Goal: Check status: Check status

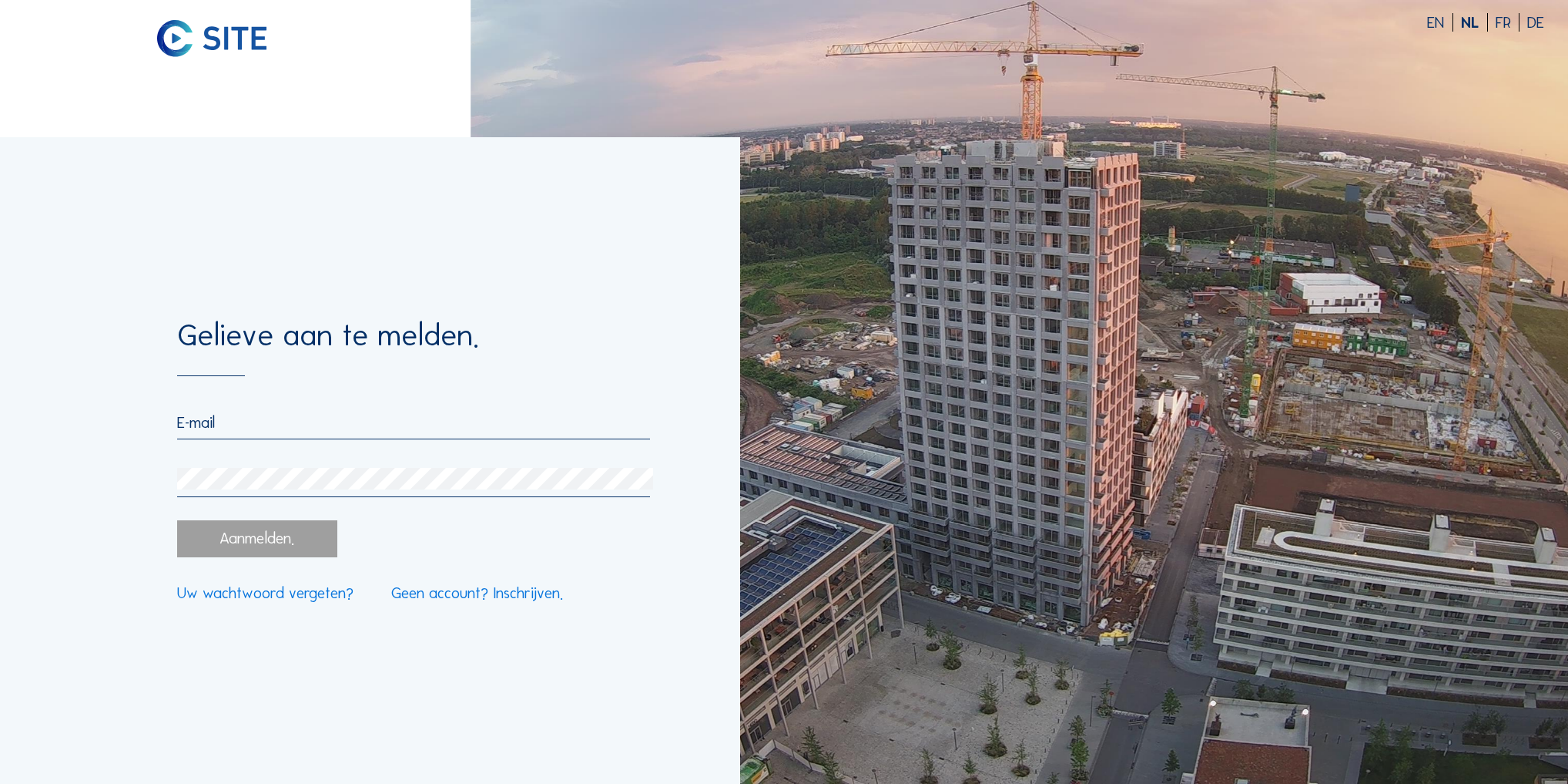
type input "[PERSON_NAME][EMAIL_ADDRESS][DOMAIN_NAME]"
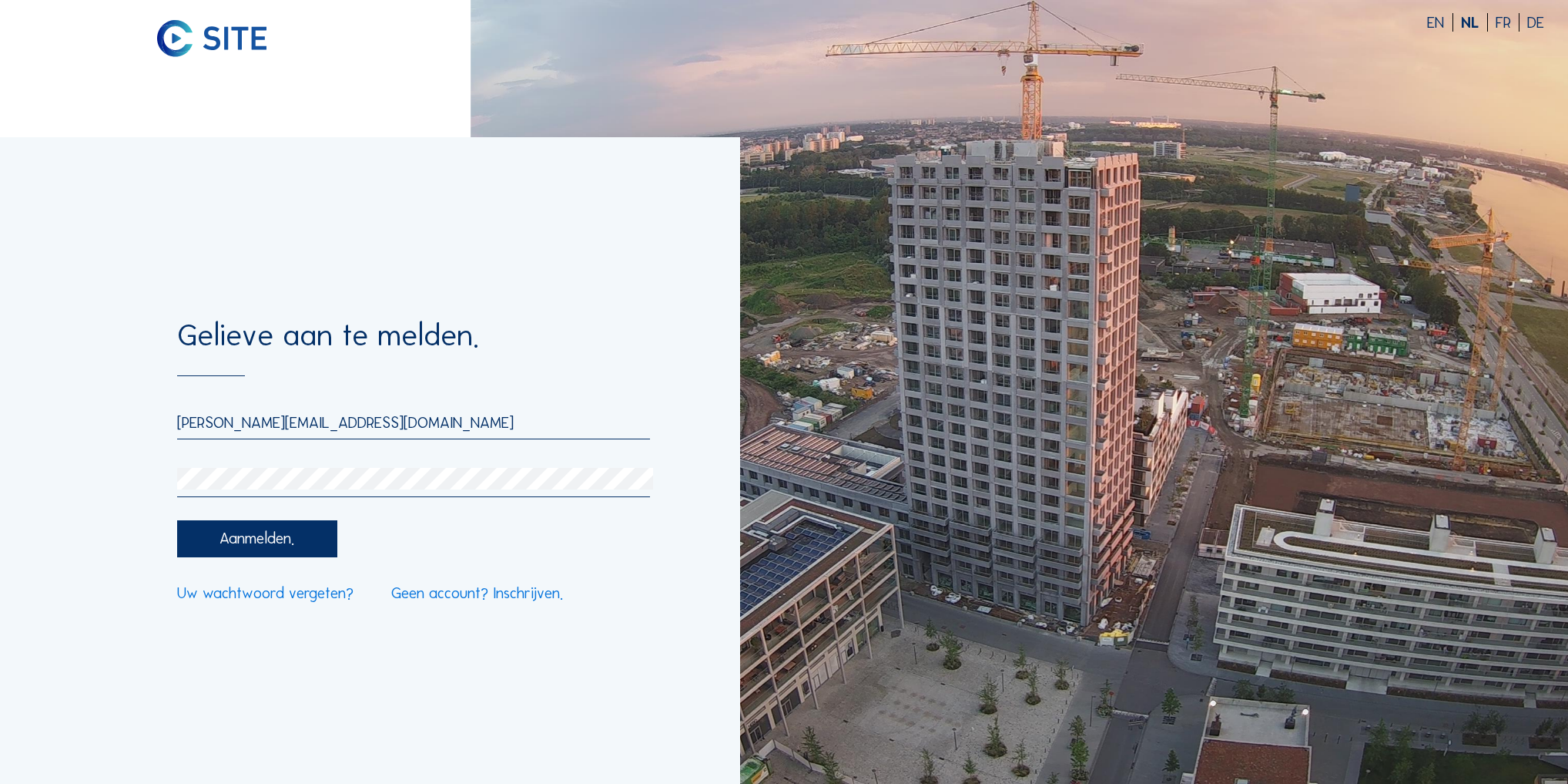
click at [258, 549] on div "Aanmelden." at bounding box center [257, 538] width 160 height 37
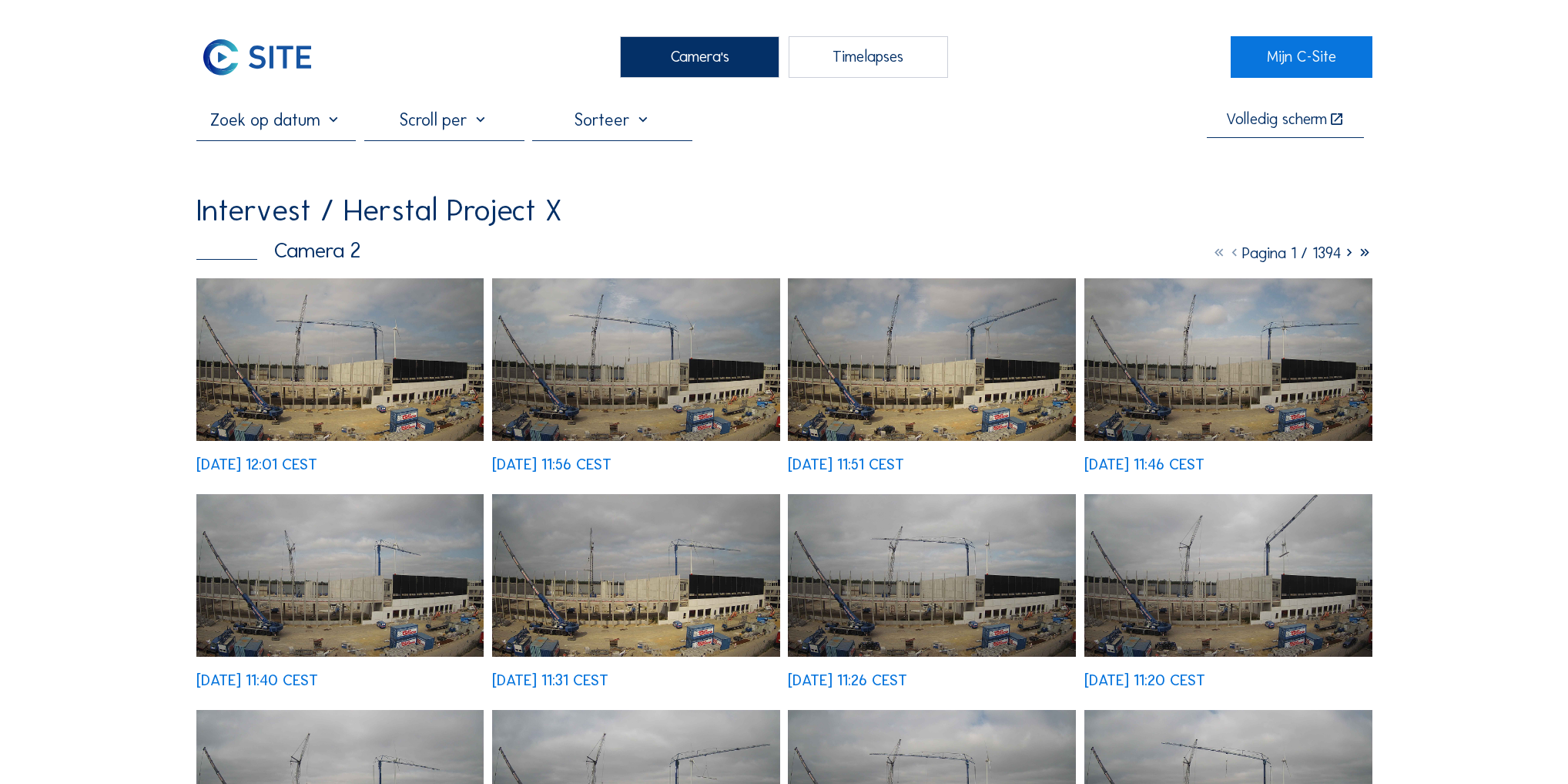
click at [364, 389] on img at bounding box center [340, 359] width 288 height 163
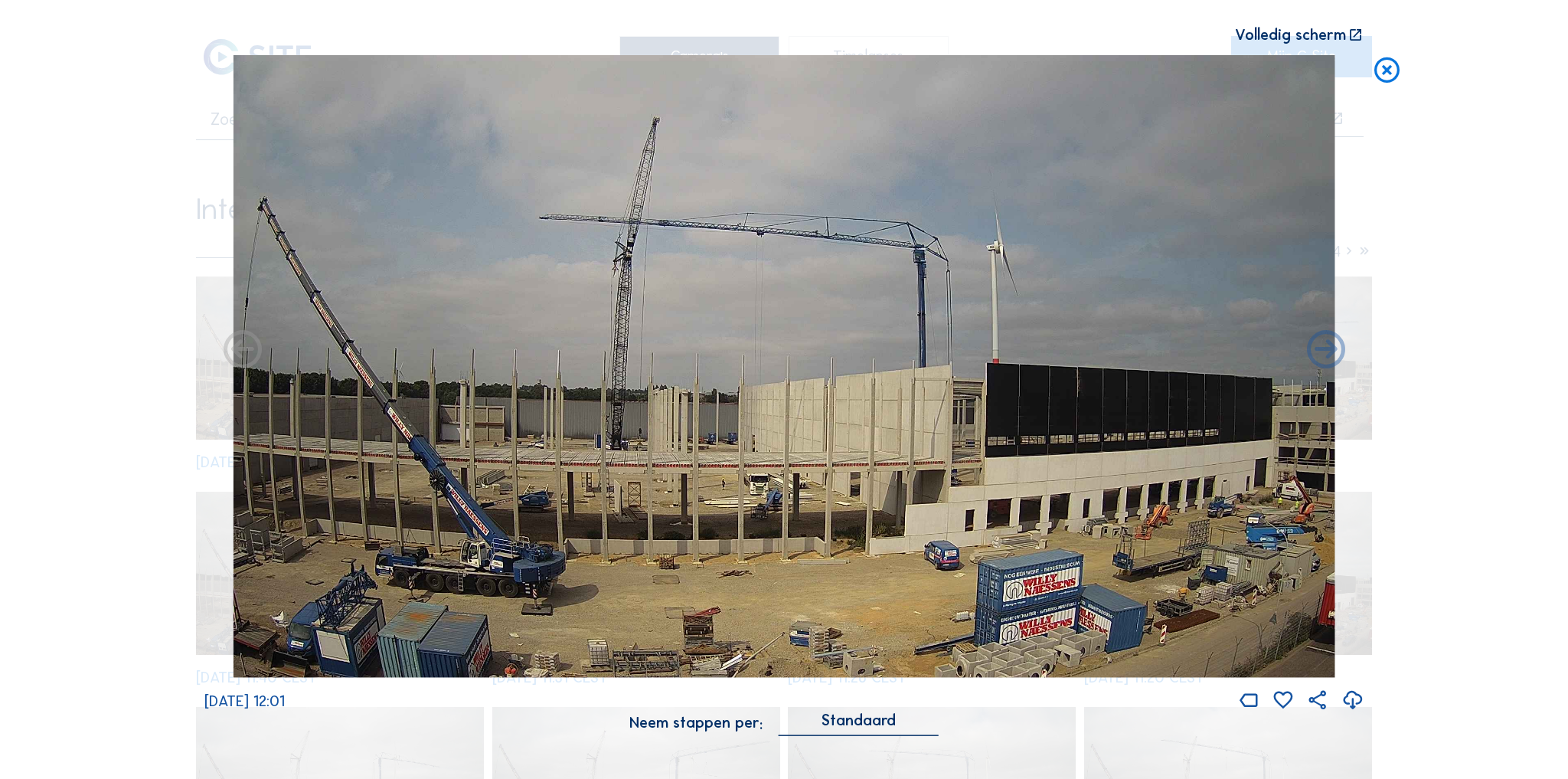
click at [1385, 69] on icon at bounding box center [1387, 70] width 30 height 31
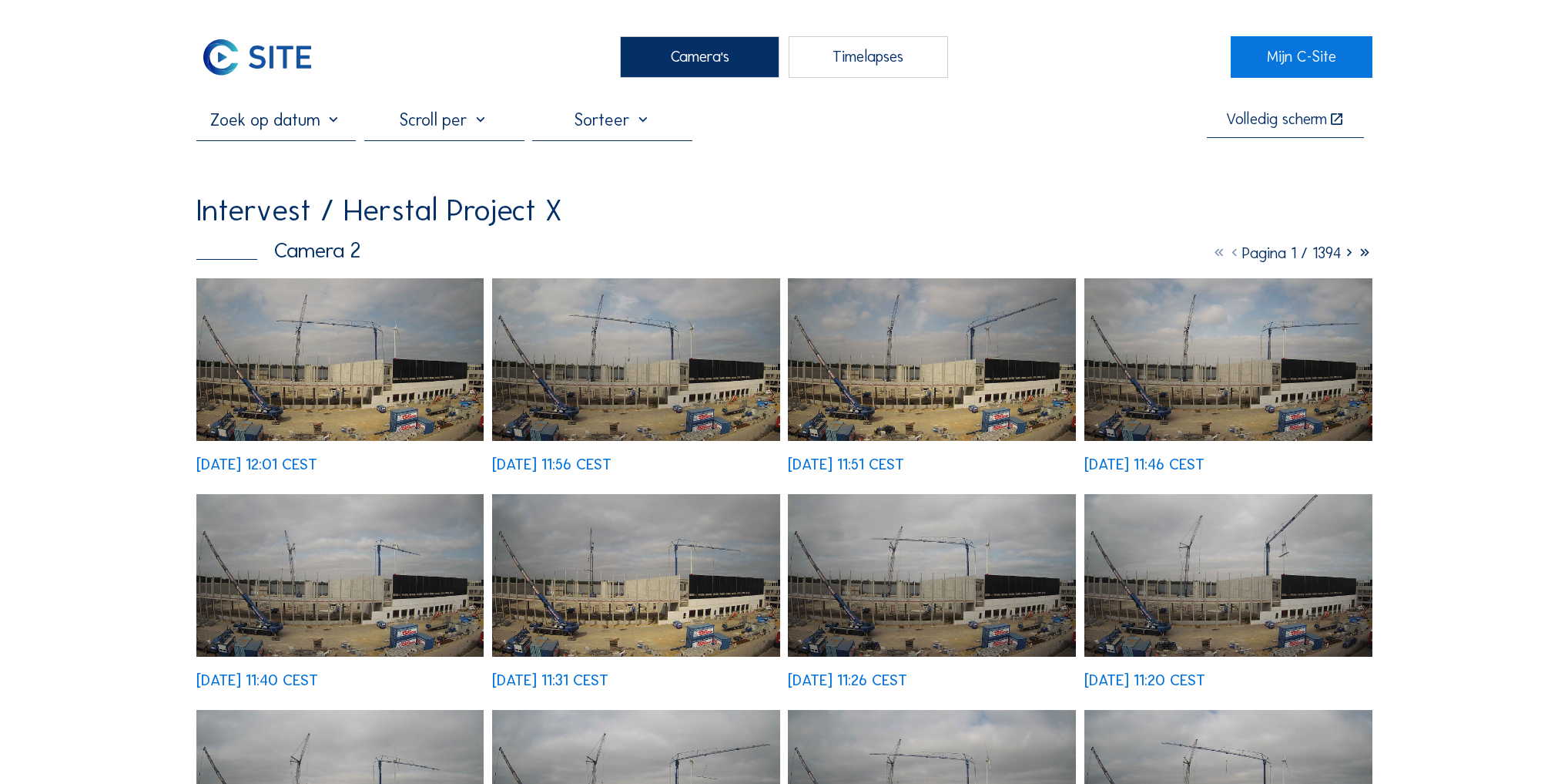
click at [748, 50] on div "Camera's" at bounding box center [700, 57] width 160 height 41
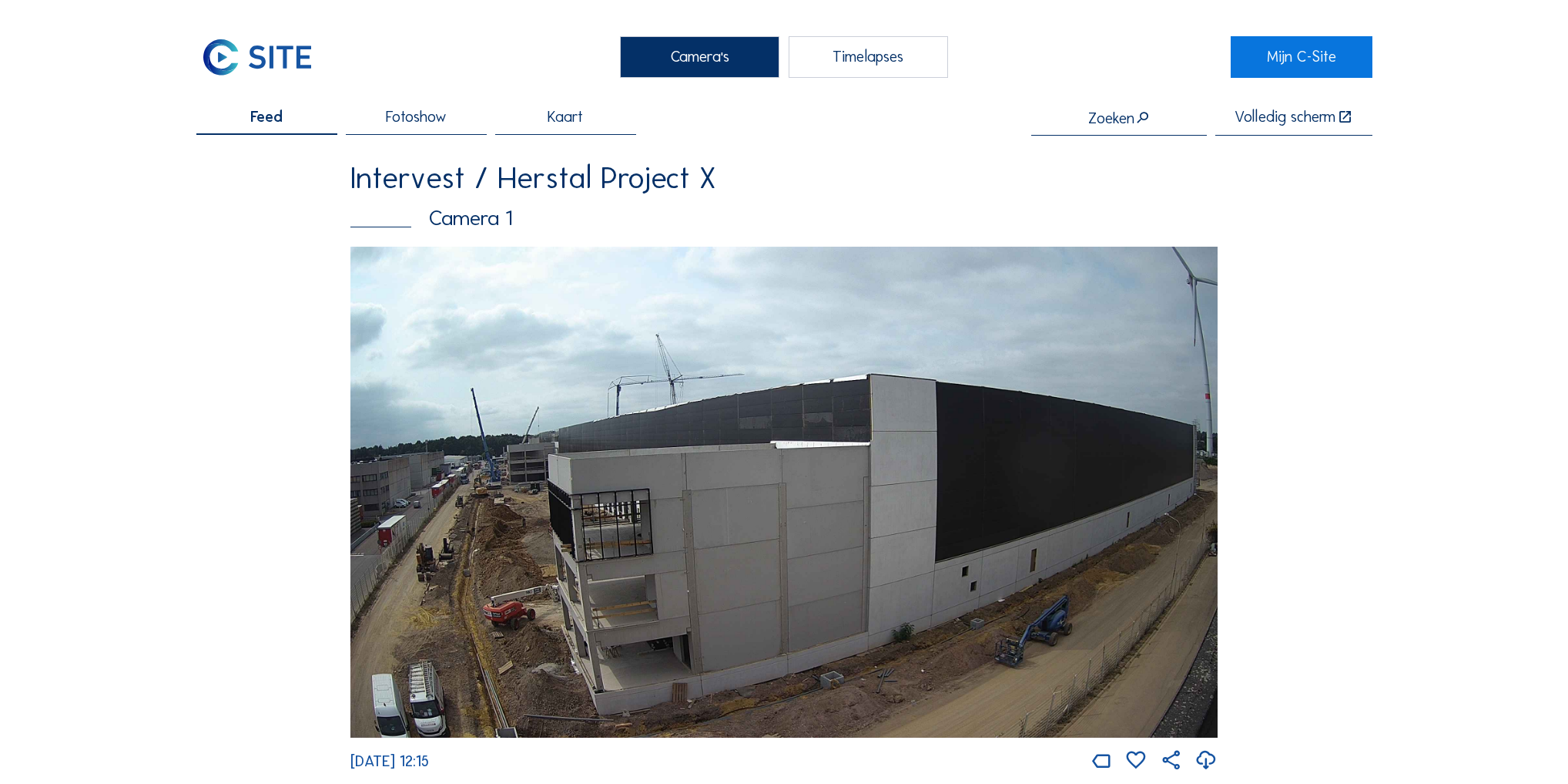
click at [751, 567] on img at bounding box center [784, 491] width 867 height 491
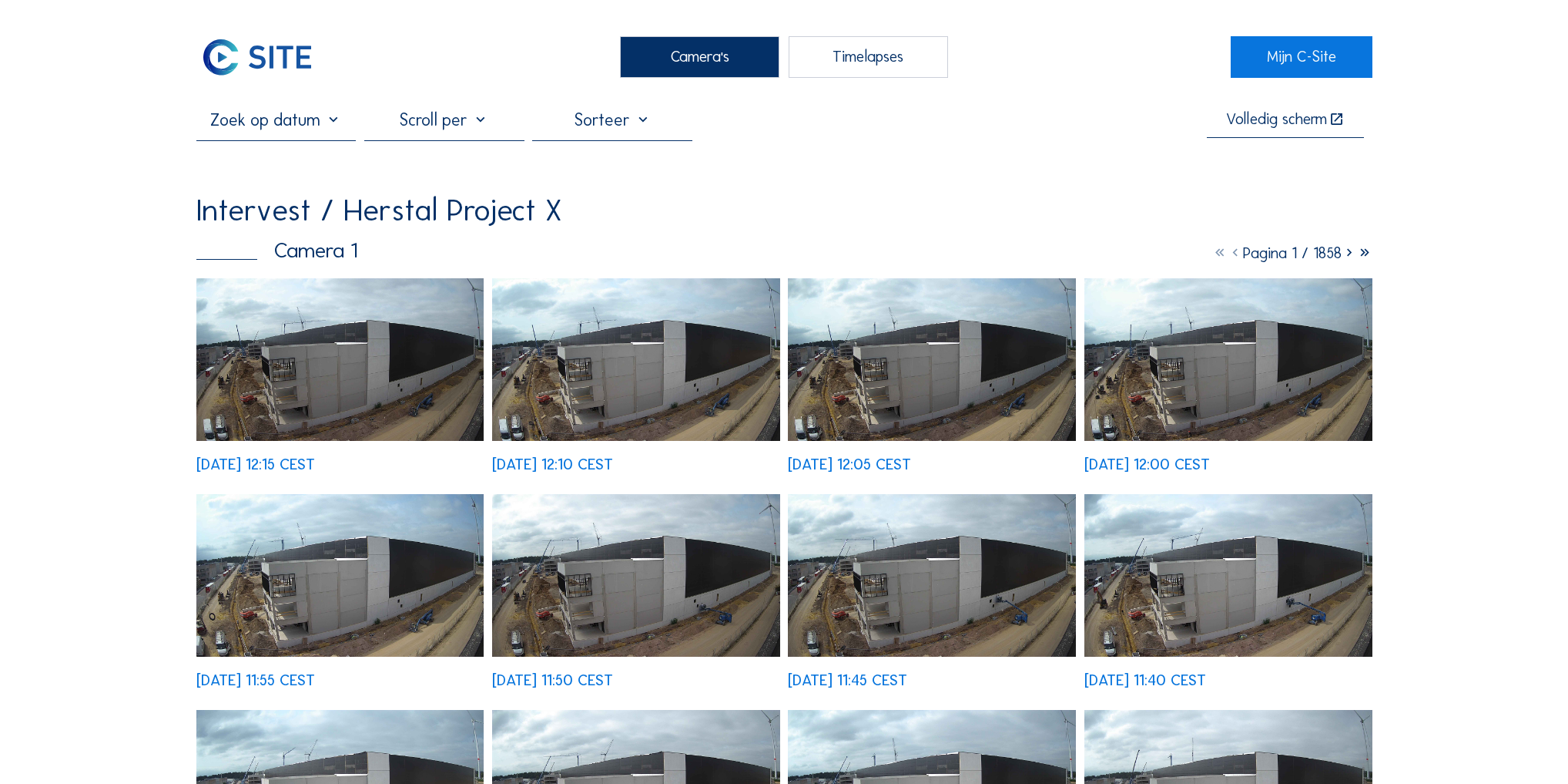
click at [412, 401] on img at bounding box center [340, 359] width 288 height 163
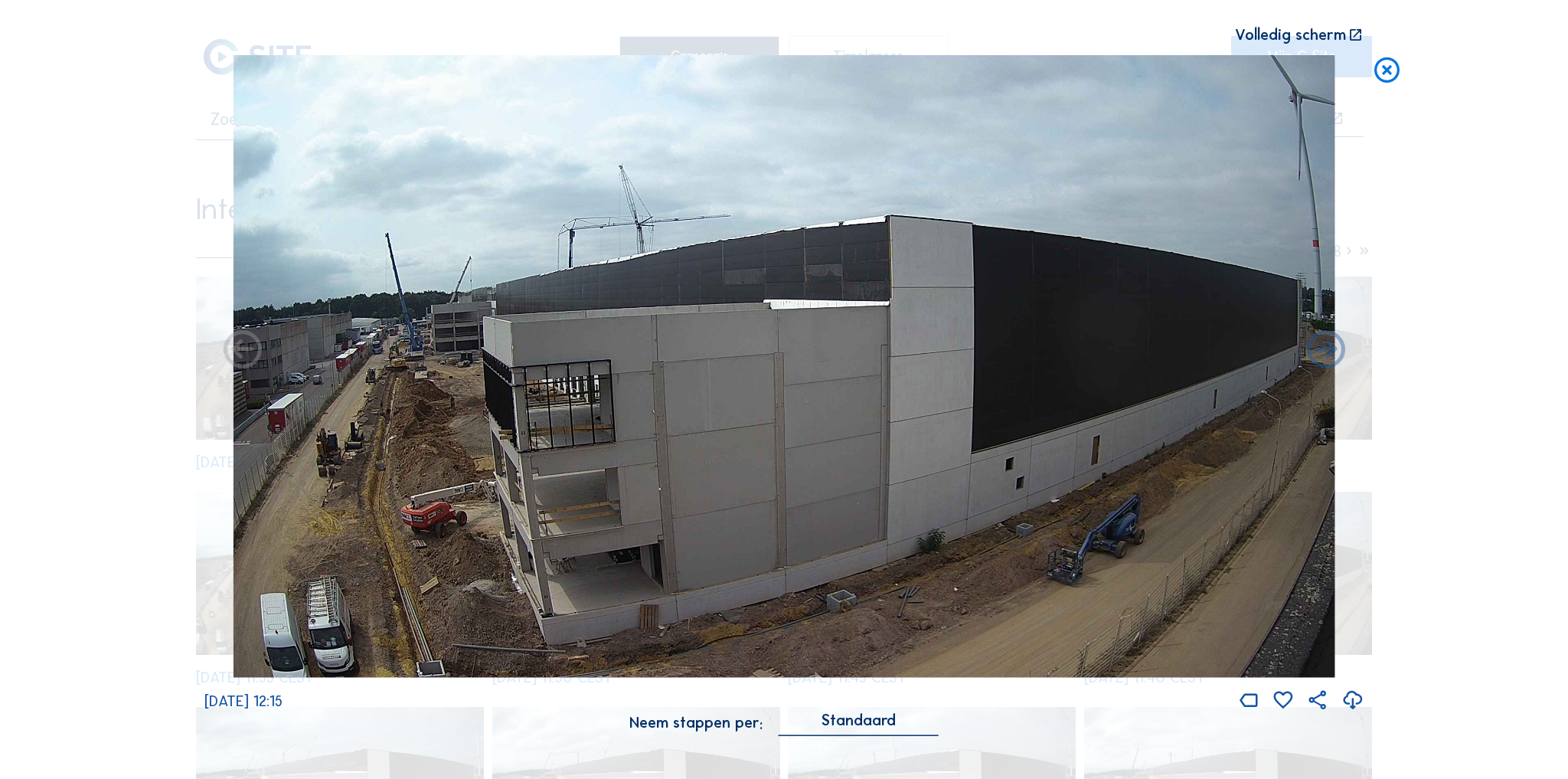
click at [1382, 70] on icon at bounding box center [1387, 70] width 30 height 31
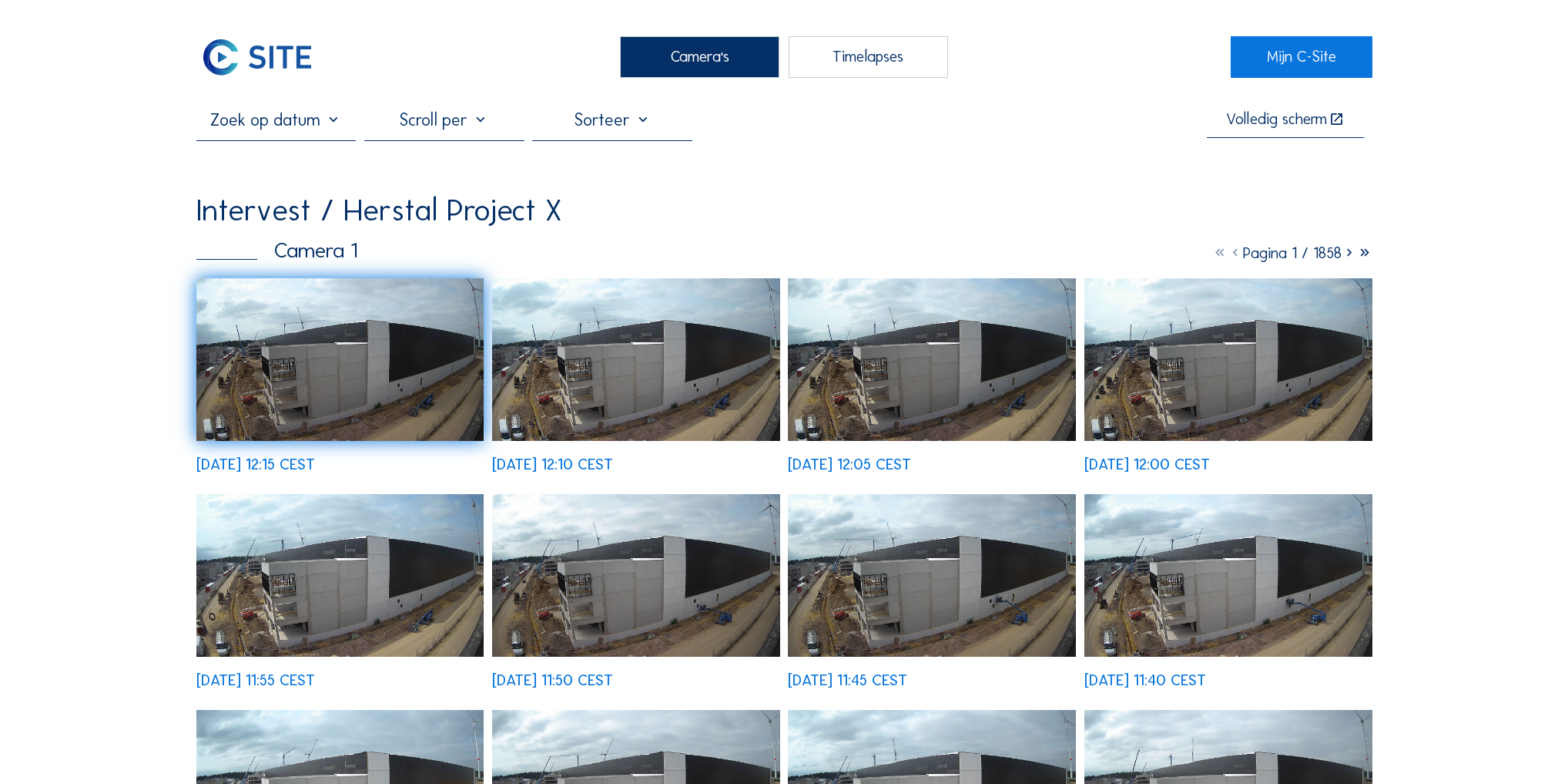
click at [698, 67] on div "Camera's" at bounding box center [700, 57] width 160 height 41
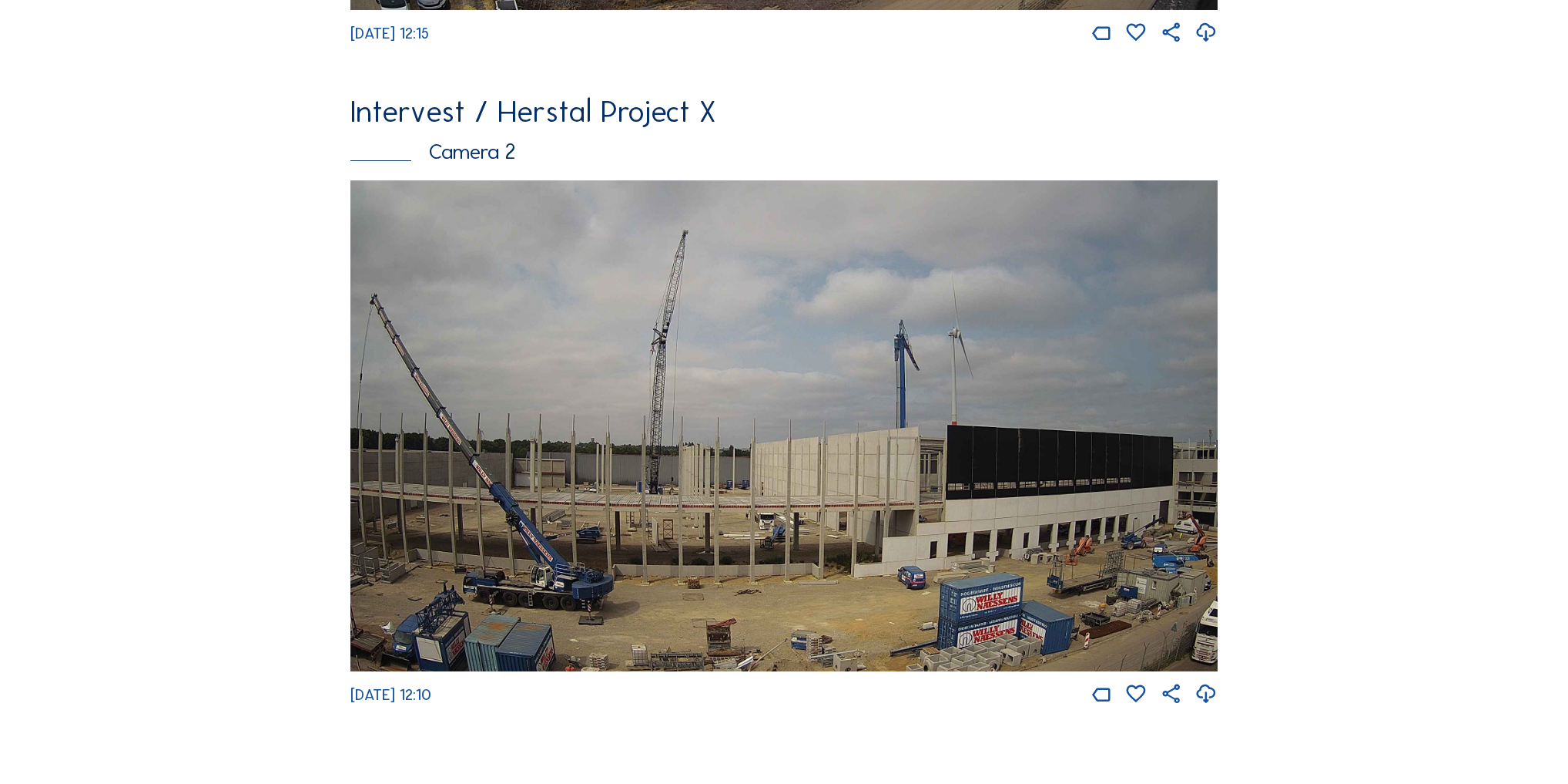
scroll to position [740, 0]
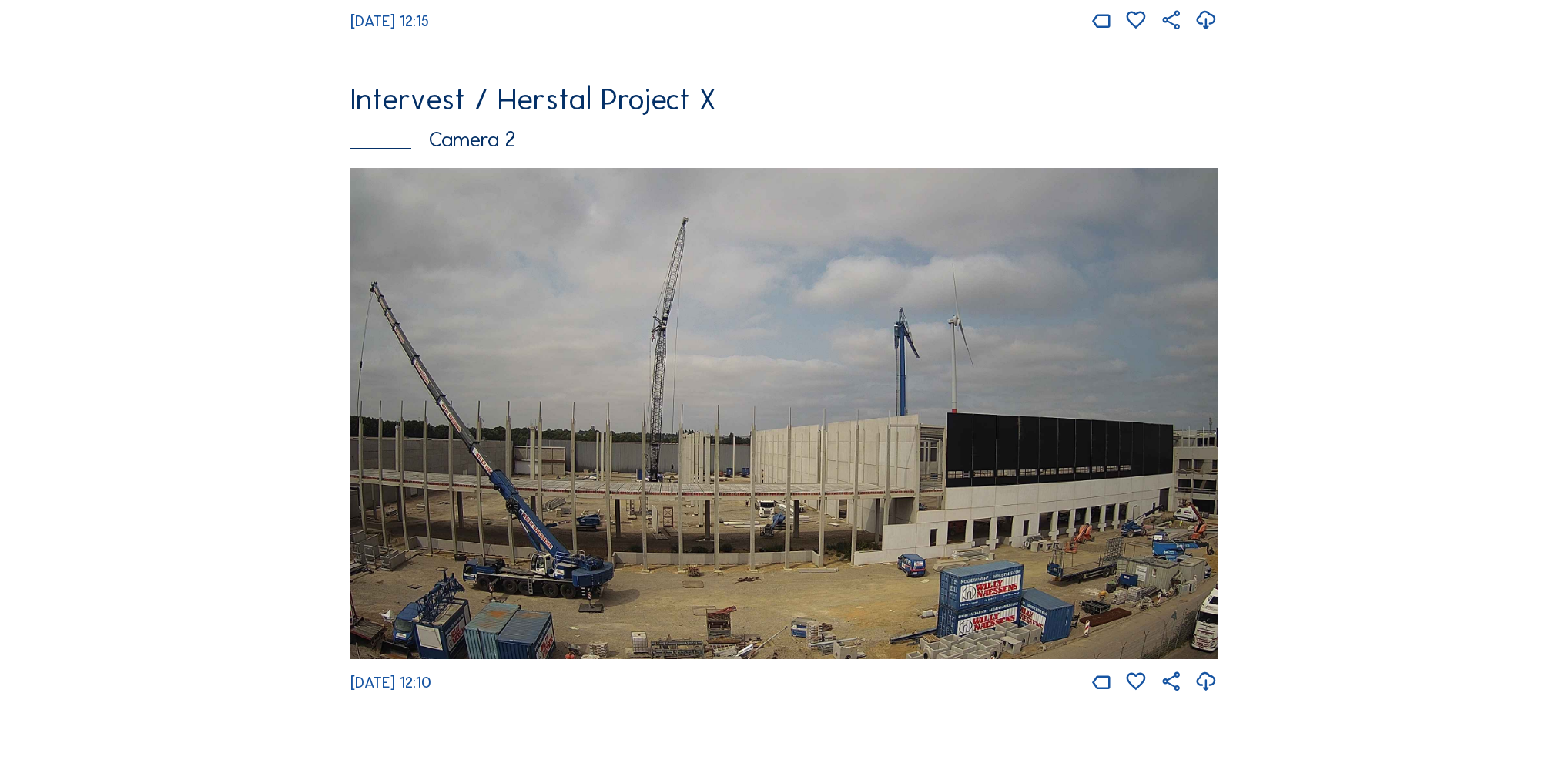
click at [813, 533] on img at bounding box center [784, 413] width 867 height 491
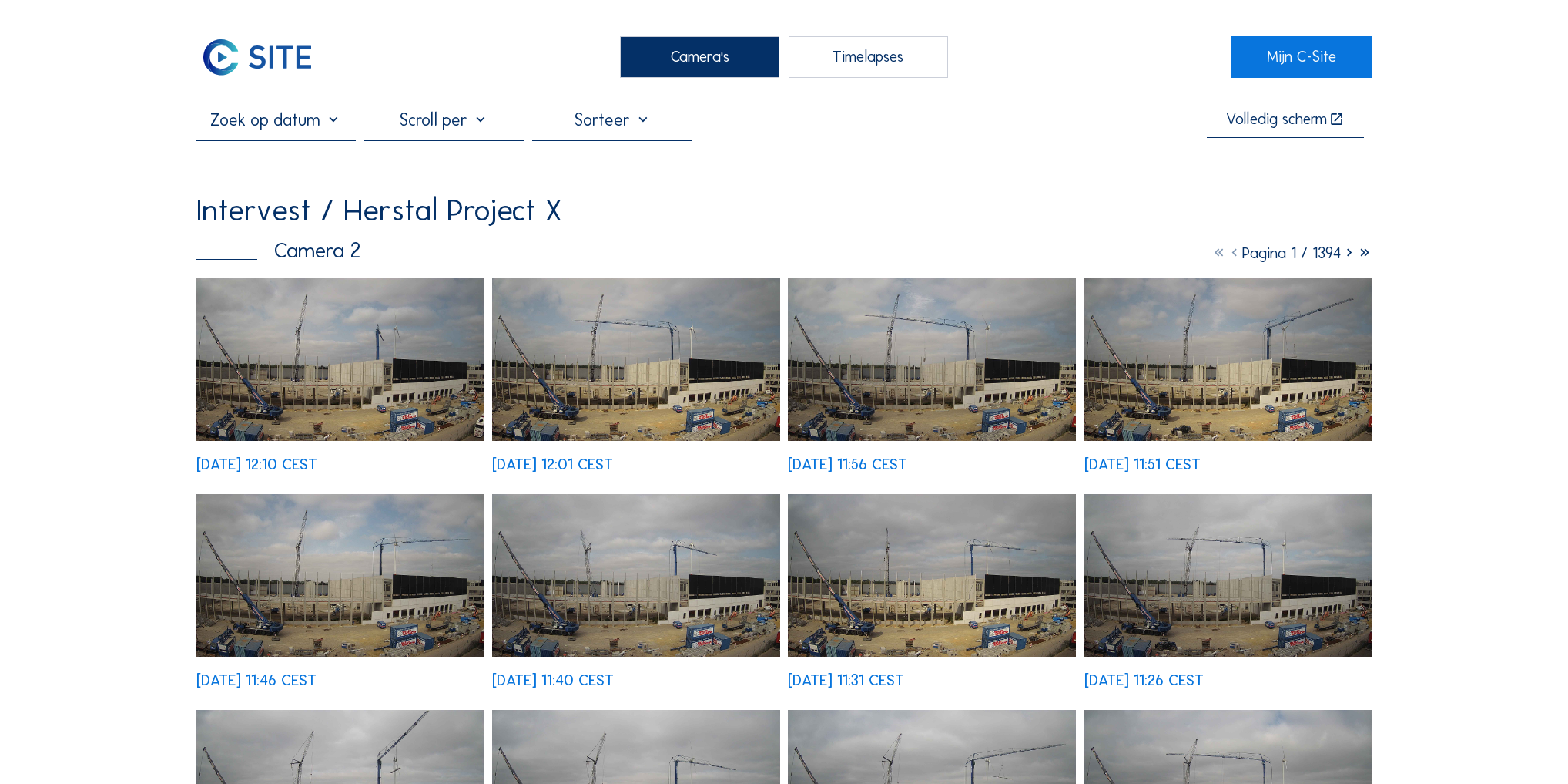
click at [404, 374] on img at bounding box center [340, 359] width 288 height 163
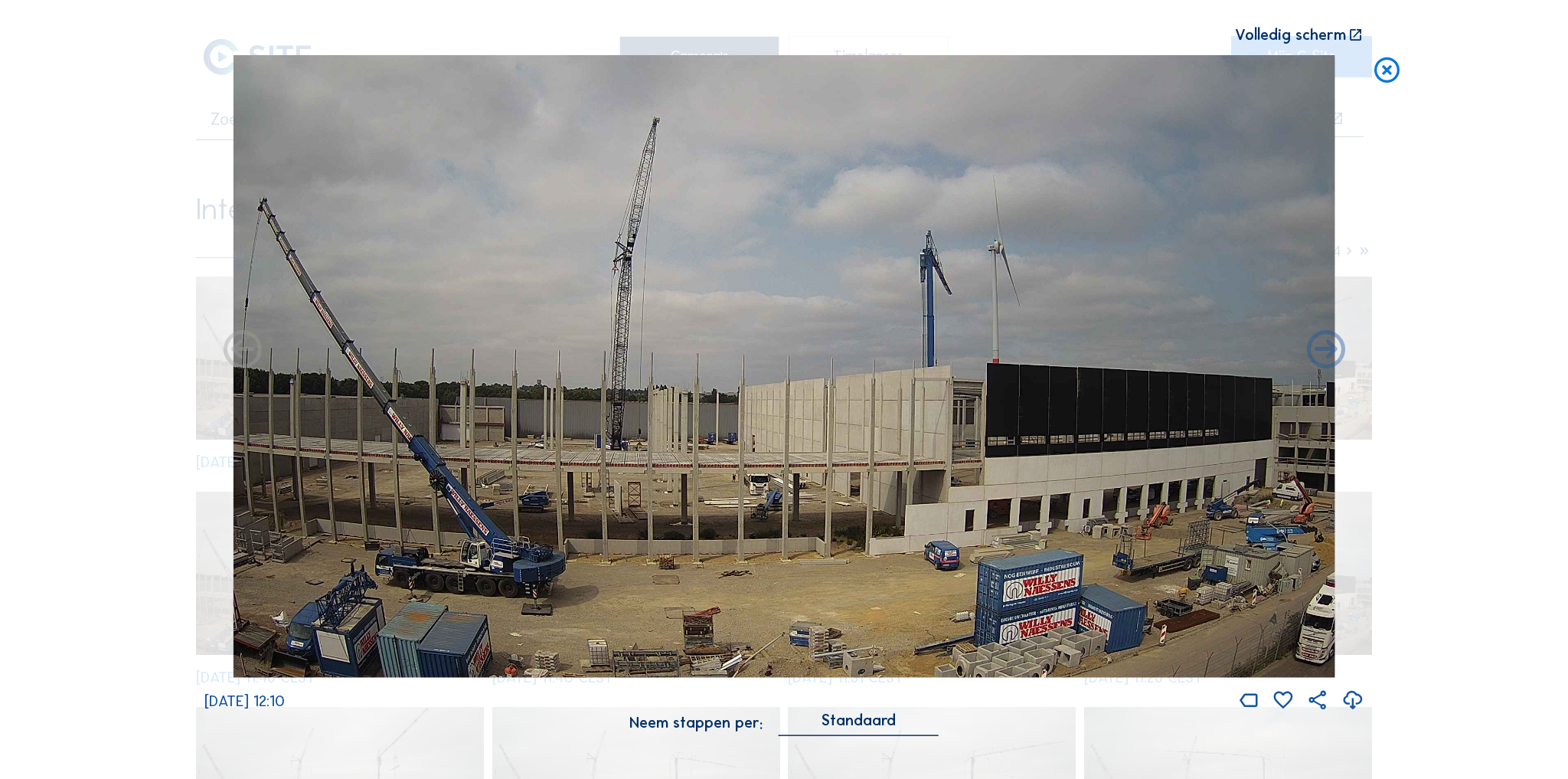
click at [1385, 71] on icon at bounding box center [1387, 70] width 30 height 31
